Goal: Use online tool/utility: Use online tool/utility

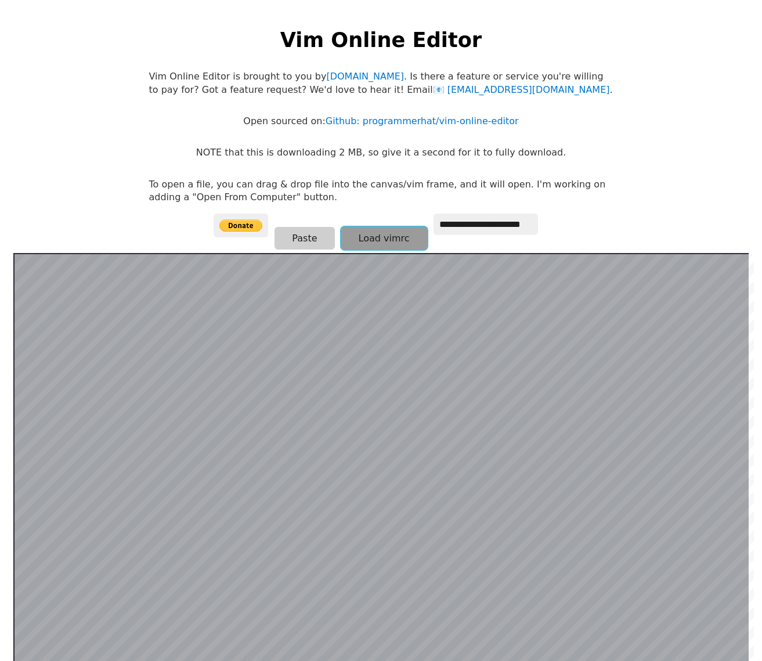
click at [382, 245] on button "Load vimrc" at bounding box center [384, 238] width 86 height 23
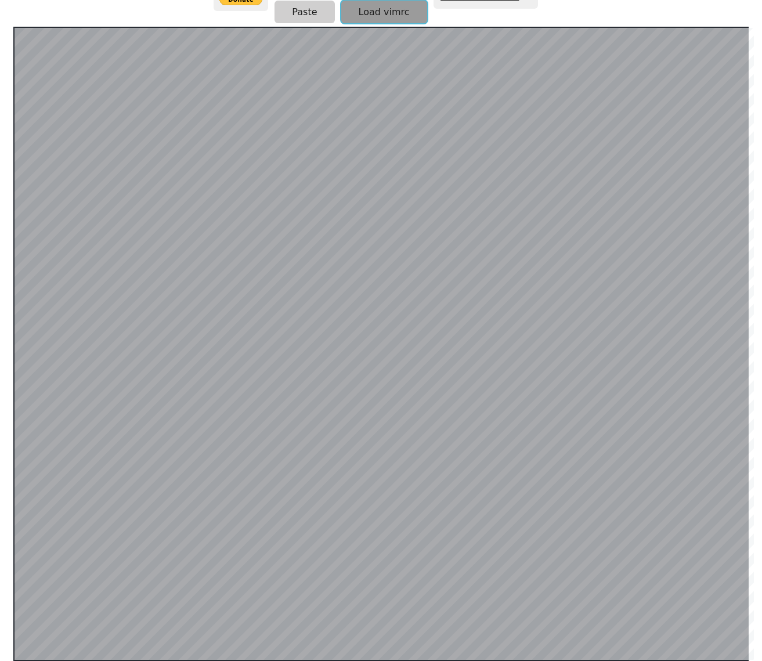
click at [398, 22] on button "Load vimrc" at bounding box center [384, 12] width 86 height 23
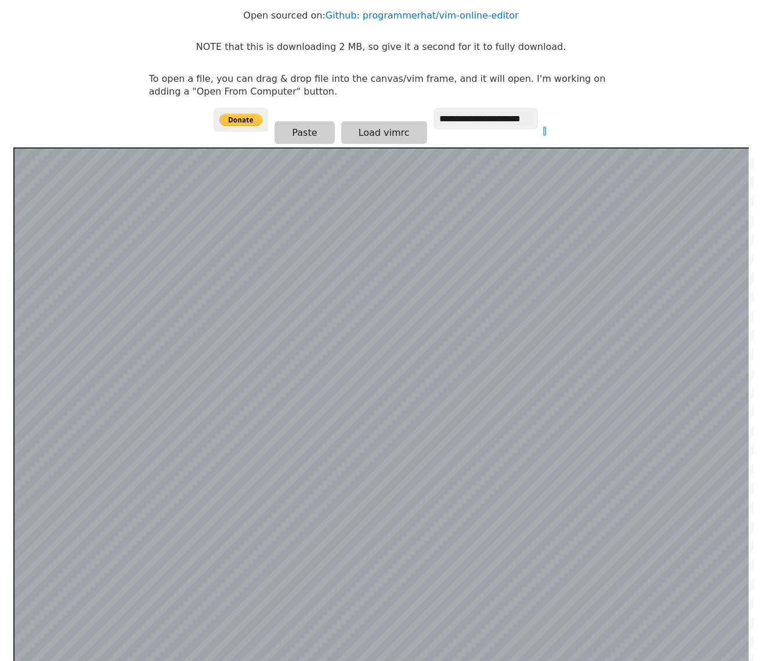
scroll to position [0, 0]
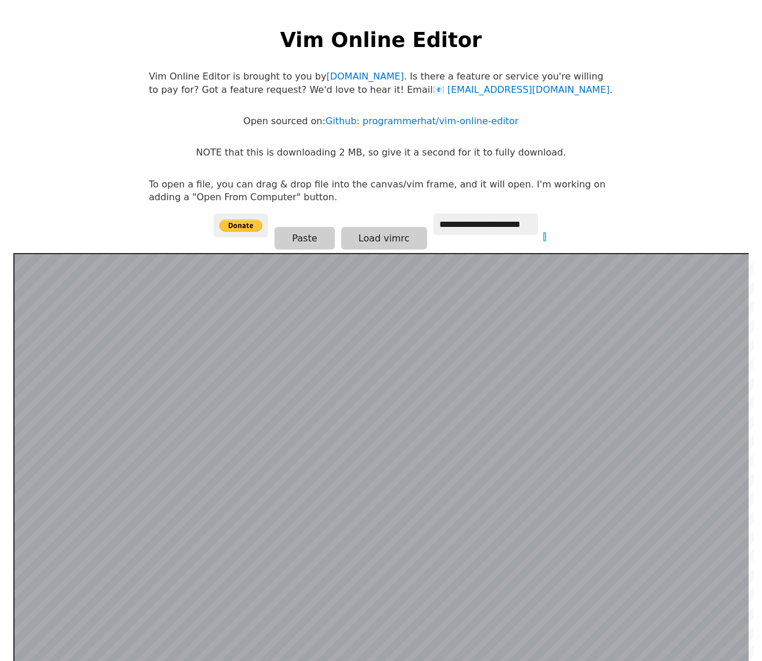
scroll to position [226, 0]
